Goal: Task Accomplishment & Management: Use online tool/utility

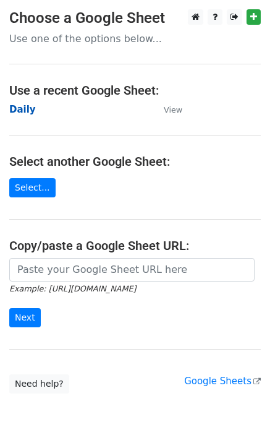
click at [18, 111] on strong "Daily" at bounding box center [22, 109] width 27 height 11
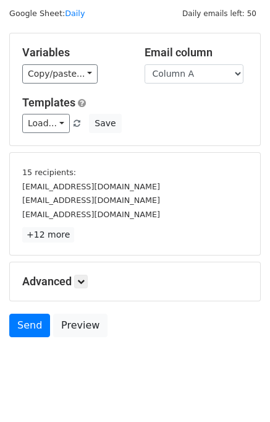
scroll to position [53, 0]
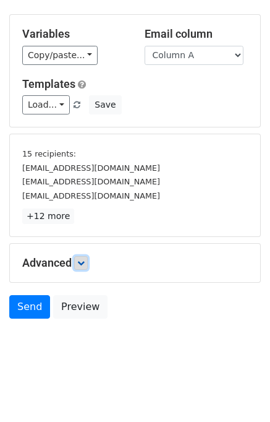
click at [88, 258] on link at bounding box center [81, 263] width 14 height 14
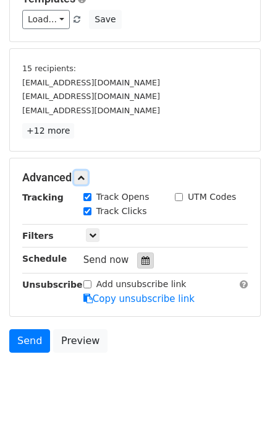
scroll to position [146, 0]
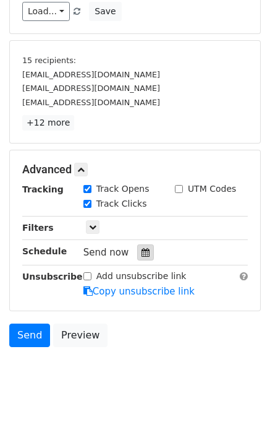
click at [139, 245] on div at bounding box center [145, 252] width 17 height 16
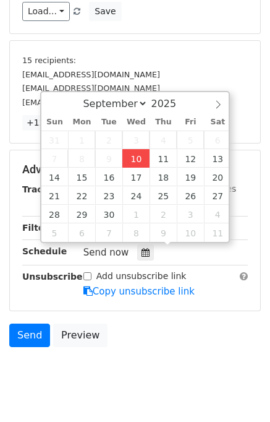
type input "2025-09-10 12:00"
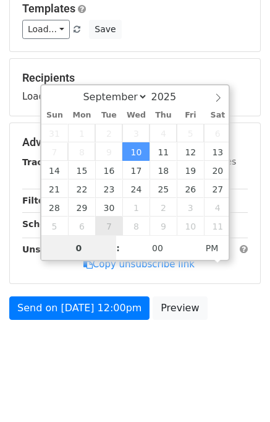
type input "01"
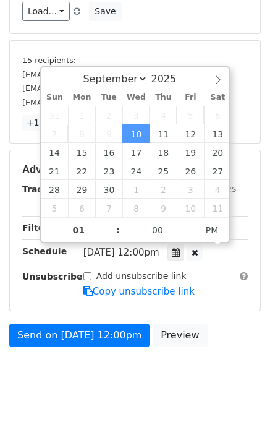
type input "2025-09-10 13:00"
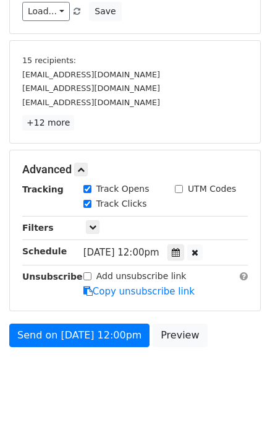
click at [203, 323] on div "Send on Sep 10 at 12:00pm Preview" at bounding box center [135, 338] width 270 height 30
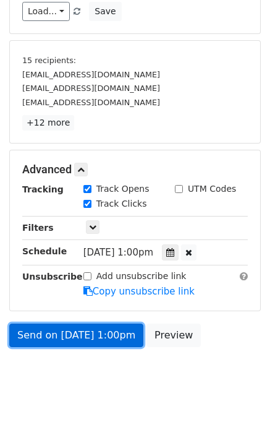
click at [109, 330] on link "Send on Sep 10 at 1:00pm" at bounding box center [76, 334] width 134 height 23
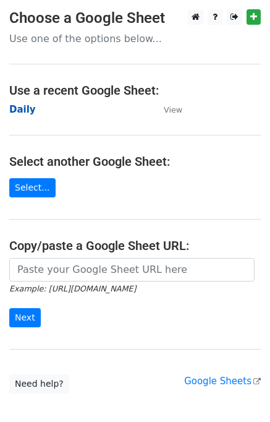
click at [30, 109] on strong "Daily" at bounding box center [22, 109] width 27 height 11
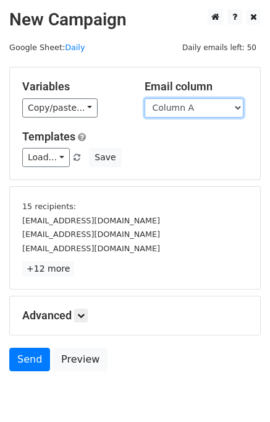
click at [184, 113] on select "Column A Column B Column C Column D" at bounding box center [194, 107] width 99 height 19
select select "Column B"
click at [145, 98] on select "Column A Column B Column C Column D" at bounding box center [194, 107] width 99 height 19
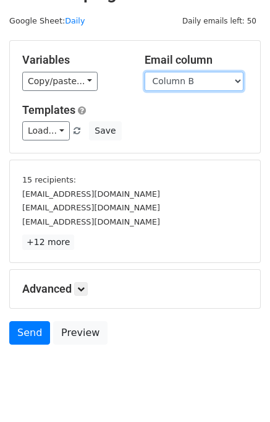
scroll to position [53, 0]
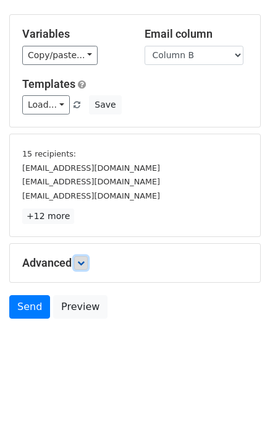
click at [84, 259] on icon at bounding box center [80, 262] width 7 height 7
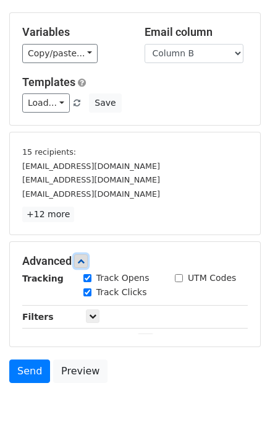
scroll to position [148, 0]
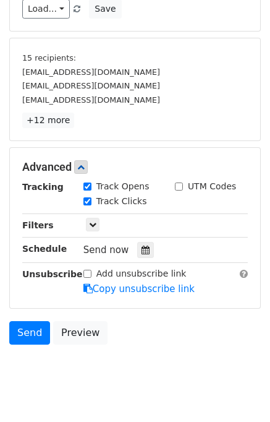
click at [147, 253] on div "Send now" at bounding box center [155, 250] width 145 height 17
click at [143, 244] on div at bounding box center [145, 250] width 17 height 16
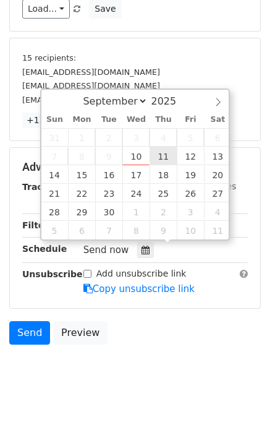
type input "2025-09-11 12:00"
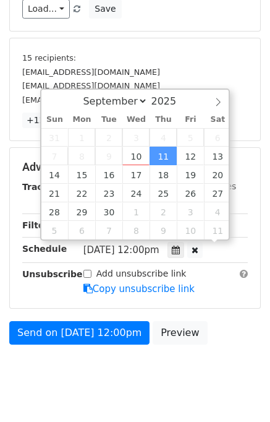
scroll to position [0, 0]
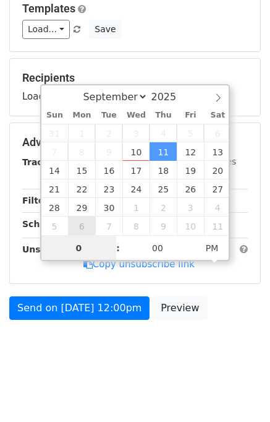
type input "02"
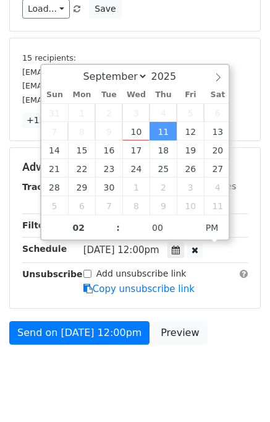
type input "2025-09-11 14:00"
click at [220, 324] on div "Send on Sep 11 at 12:00pm Preview" at bounding box center [135, 336] width 270 height 30
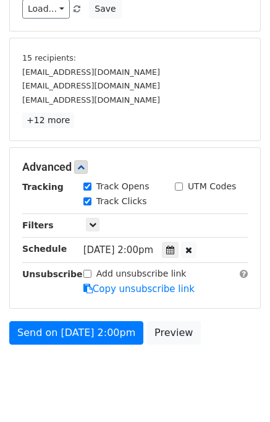
scroll to position [128, 0]
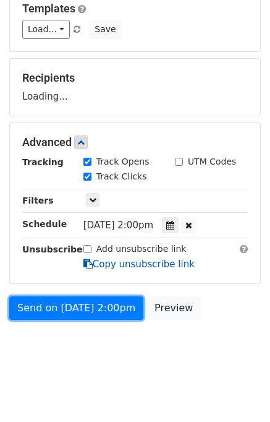
click at [92, 304] on form "Variables Copy/paste... {{Column A}} {{Column B}} {{Column C}} {{Column D}} Ema…" at bounding box center [135, 132] width 252 height 387
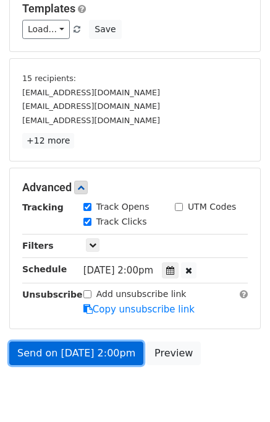
click at [90, 354] on link "Send on Sep 11 at 2:00pm" at bounding box center [76, 352] width 134 height 23
click at [57, 349] on link "Send on Sep 11 at 2:00pm" at bounding box center [76, 352] width 134 height 23
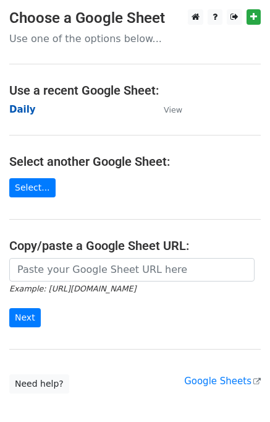
click at [27, 109] on strong "Daily" at bounding box center [22, 109] width 27 height 11
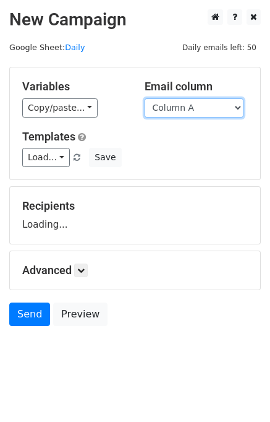
click at [177, 114] on select "Column A Column B Column C Column D" at bounding box center [194, 107] width 99 height 19
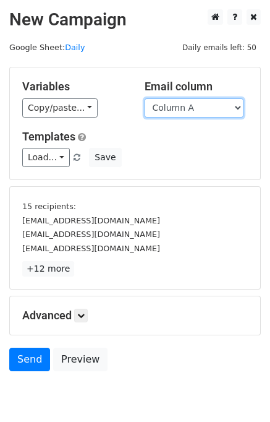
click at [178, 115] on select "Column A Column B Column C Column D" at bounding box center [194, 107] width 99 height 19
select select "Column C"
click at [145, 98] on select "Column A Column B Column C Column D" at bounding box center [194, 107] width 99 height 19
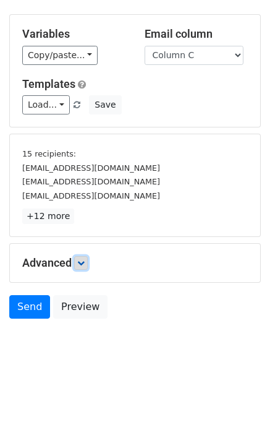
click at [85, 263] on icon at bounding box center [80, 262] width 7 height 7
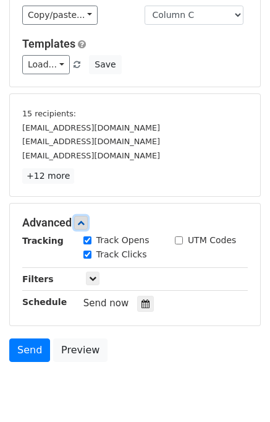
scroll to position [151, 0]
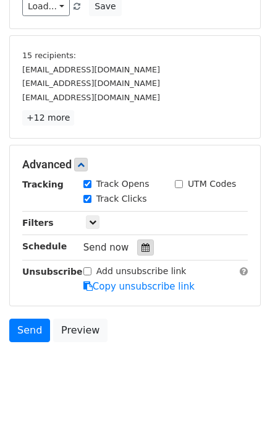
click at [142, 248] on icon at bounding box center [146, 247] width 8 height 9
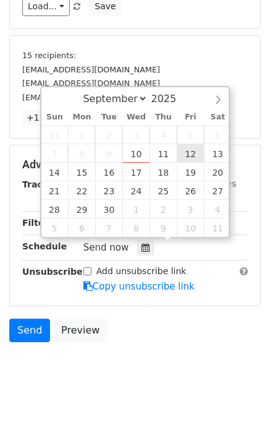
type input "2025-09-12 12:00"
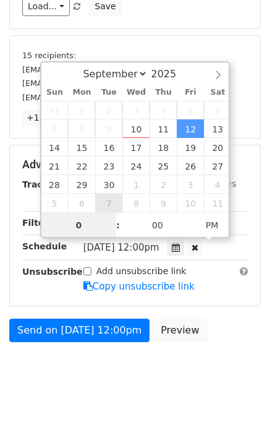
type input "03"
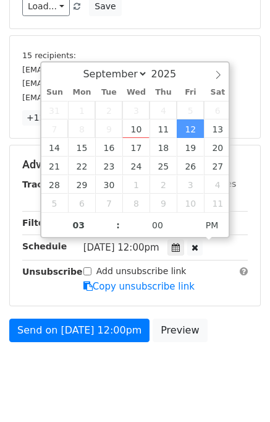
type input "2025-09-12 15:00"
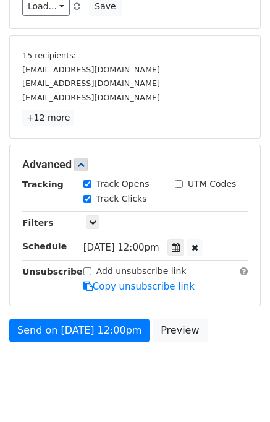
click at [218, 354] on body "New Campaign Daily emails left: 50 Google Sheet: Daily Variables Copy/paste... …" at bounding box center [135, 127] width 270 height 539
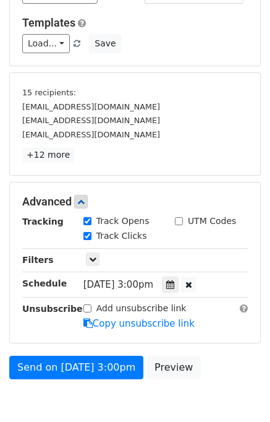
scroll to position [173, 0]
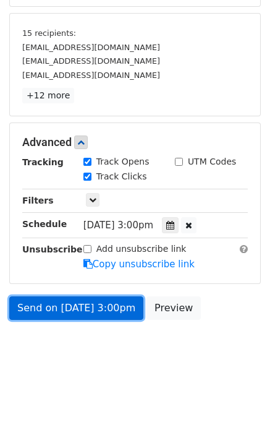
click at [100, 303] on link "Send on Sep 12 at 3:00pm" at bounding box center [76, 307] width 134 height 23
click at [97, 301] on link "Send on Sep 12 at 3:00pm" at bounding box center [76, 307] width 134 height 23
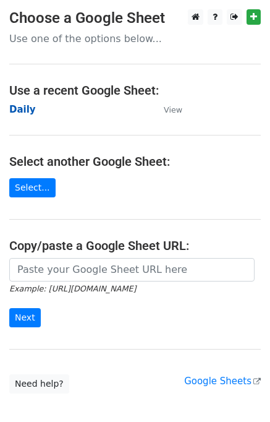
click at [24, 107] on strong "Daily" at bounding box center [22, 109] width 27 height 11
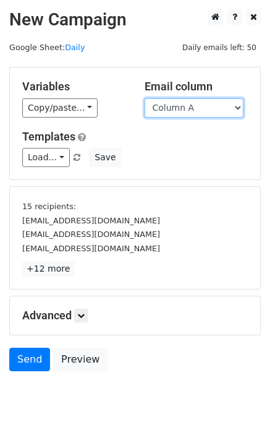
click at [195, 111] on select "Column A Column B Column C Column D" at bounding box center [194, 107] width 99 height 19
select select "Column D"
click at [145, 98] on select "Column A Column B Column C Column D" at bounding box center [194, 107] width 99 height 19
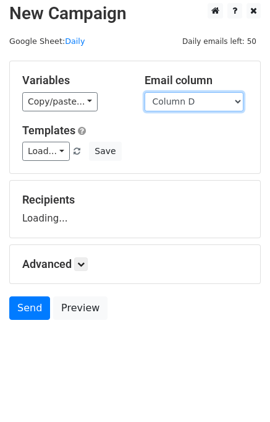
scroll to position [7, 0]
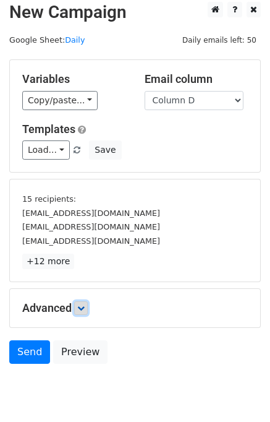
click at [85, 308] on icon at bounding box center [80, 307] width 7 height 7
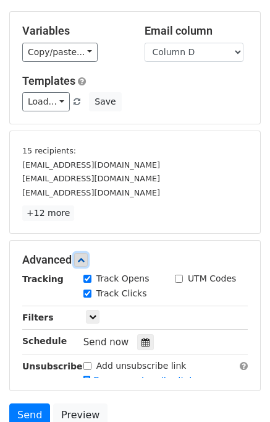
scroll to position [164, 0]
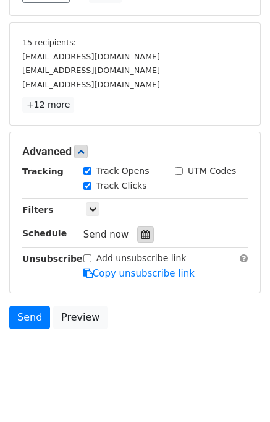
click at [139, 237] on div at bounding box center [145, 234] width 17 height 16
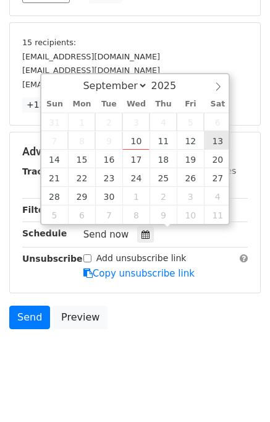
type input "[DATE] 12:00"
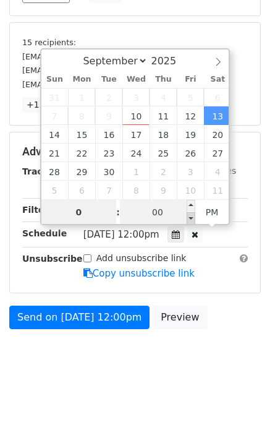
type input "04"
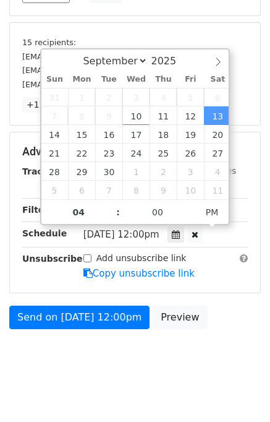
type input "[DATE] 16:00"
click at [117, 369] on body "New Campaign Daily emails left: 50 Google Sheet: Daily Variables Copy/paste... …" at bounding box center [135, 114] width 270 height 539
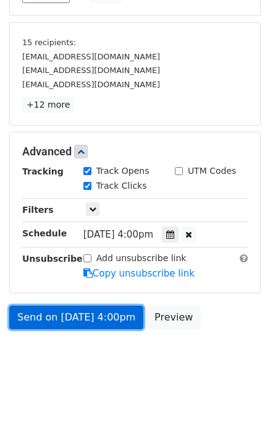
click at [96, 315] on link "Send on [DATE] 4:00pm" at bounding box center [76, 316] width 134 height 23
click at [98, 312] on link "Send on [DATE] 4:00pm" at bounding box center [76, 316] width 134 height 23
